Goal: Task Accomplishment & Management: Use online tool/utility

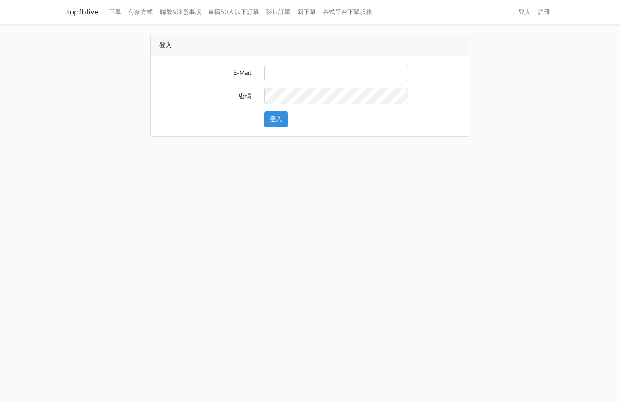
type input "supreme0978810857@gamil.com"
click at [277, 113] on button "登入" at bounding box center [276, 119] width 24 height 16
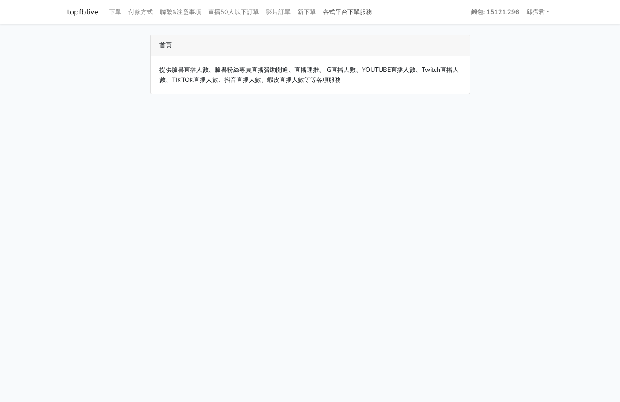
click at [344, 9] on link "各式平台下單服務" at bounding box center [347, 12] width 56 height 17
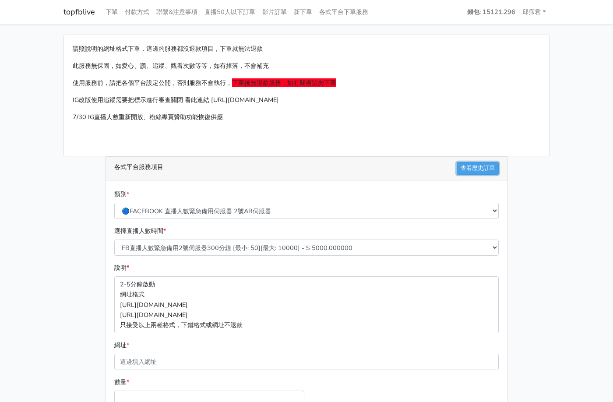
click at [484, 172] on link "查看歷史訂單" at bounding box center [478, 168] width 42 height 13
